Goal: Navigation & Orientation: Find specific page/section

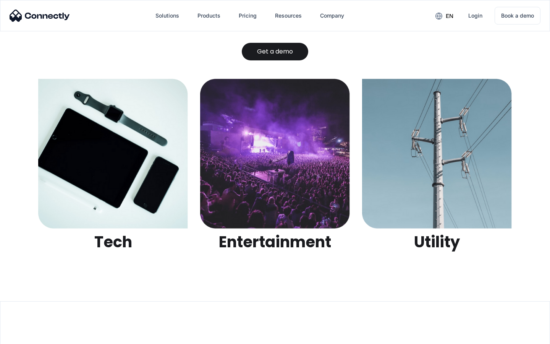
scroll to position [2409, 0]
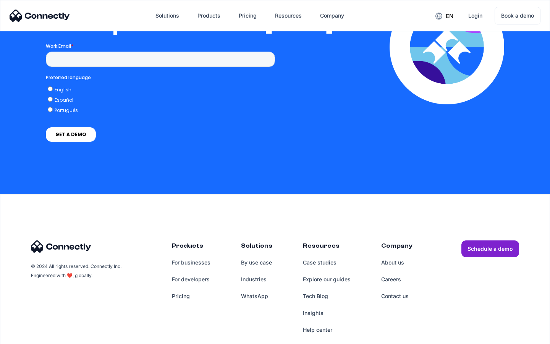
scroll to position [1669, 0]
